Goal: Task Accomplishment & Management: Use online tool/utility

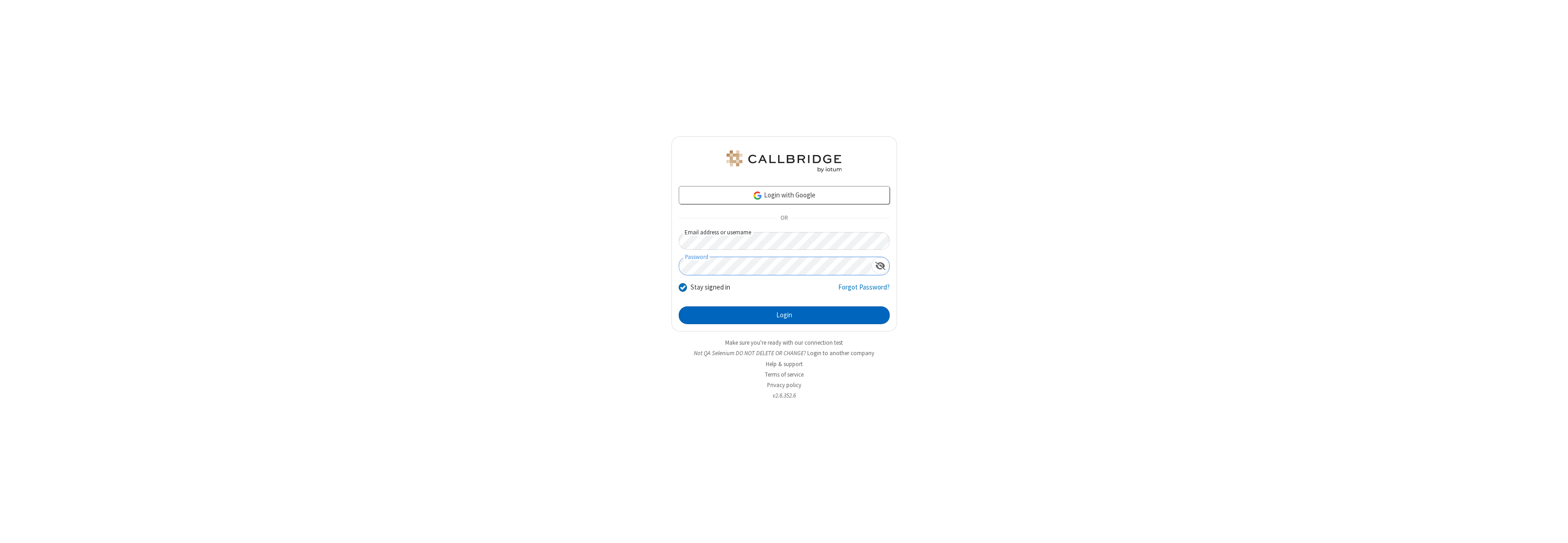
click at [784, 315] on button "Login" at bounding box center [784, 315] width 211 height 18
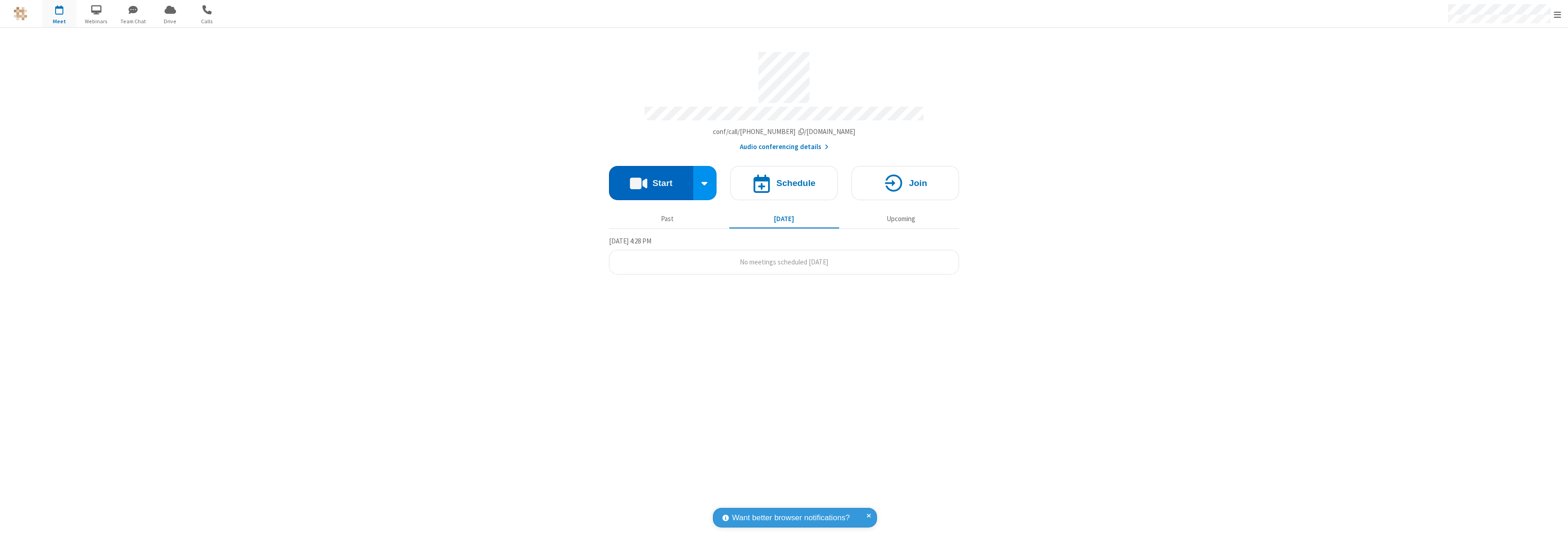
click at [651, 179] on button "Start" at bounding box center [651, 183] width 85 height 34
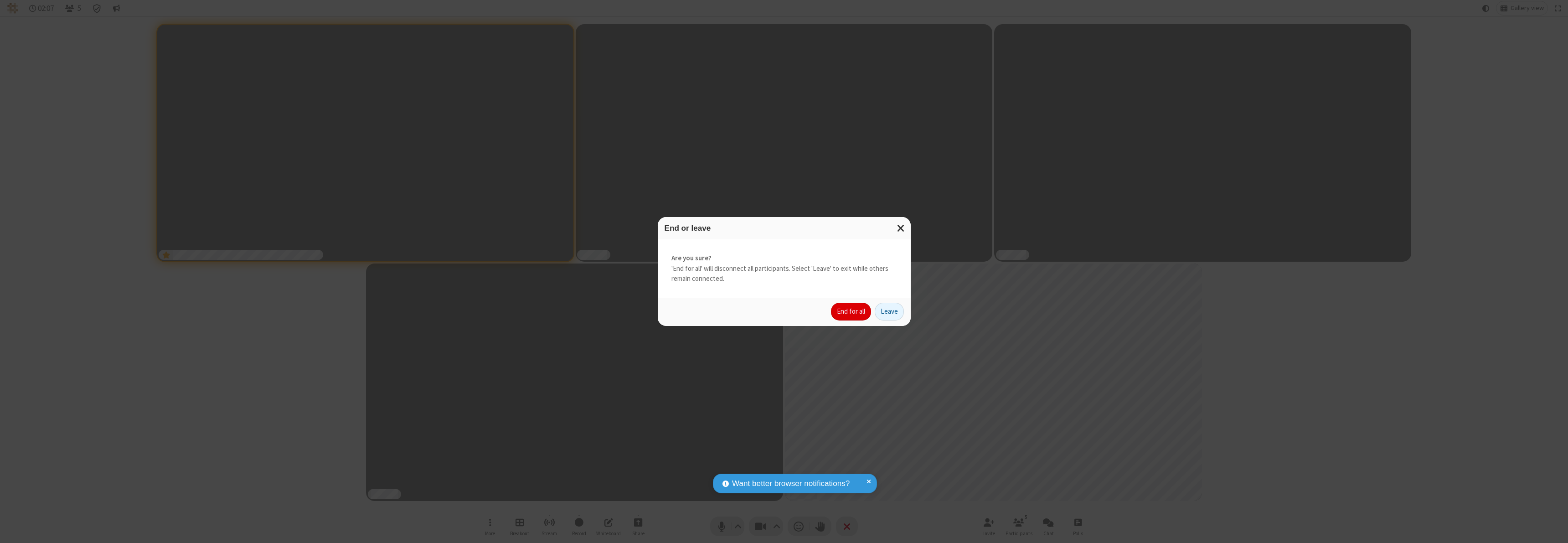
click at [852, 311] on button "End for all" at bounding box center [851, 312] width 40 height 18
